Goal: Task Accomplishment & Management: Manage account settings

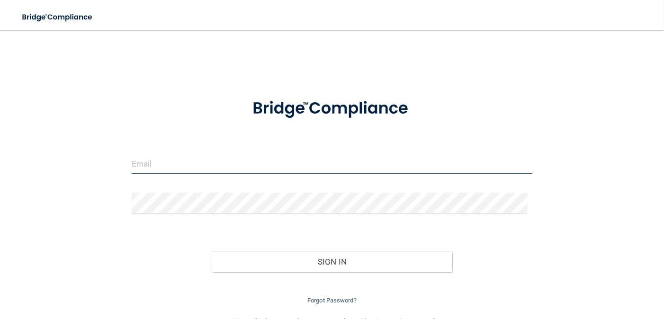
click at [222, 165] on input "email" at bounding box center [332, 163] width 401 height 21
click at [222, 163] on input "email" at bounding box center [332, 163] width 401 height 21
type input "[EMAIL_ADDRESS][DOMAIN_NAME]"
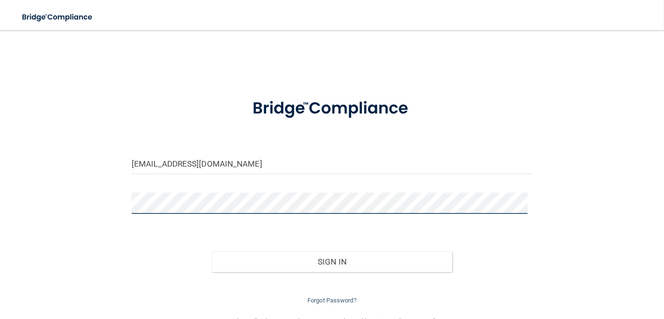
click at [212, 252] on button "Sign In" at bounding box center [332, 262] width 241 height 21
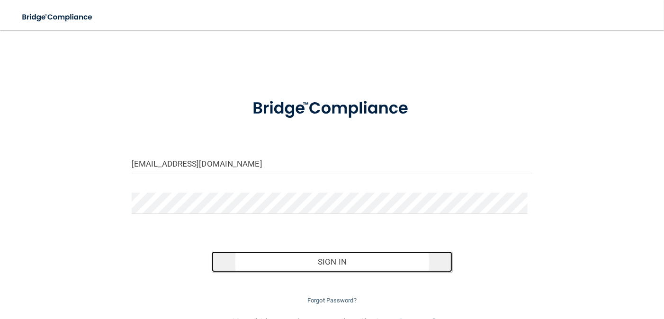
click at [275, 260] on button "Sign In" at bounding box center [332, 262] width 241 height 21
